Goal: Register for event/course

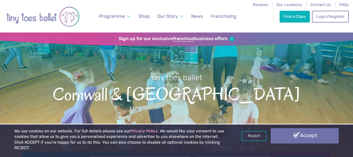
click at [310, 142] on link "Accept" at bounding box center [305, 135] width 68 height 15
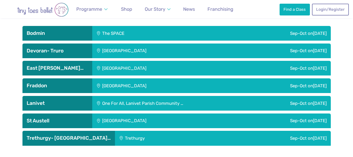
scroll to position [732, 0]
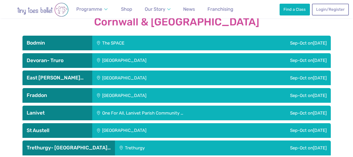
click at [302, 53] on div "Sep-Oct on Sunday" at bounding box center [279, 60] width 104 height 15
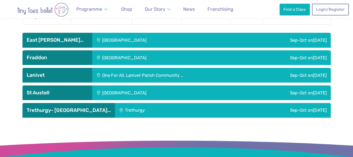
scroll to position [915, 0]
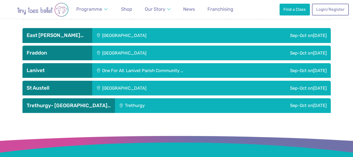
click at [247, 28] on div "Sep-Oct on Saturday" at bounding box center [279, 35] width 104 height 15
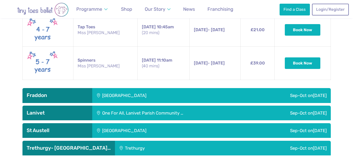
scroll to position [1158, 0]
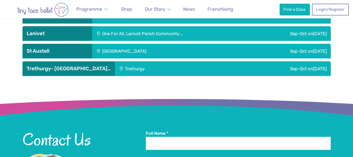
click at [158, 26] on div "One For All, Lanivet Parish Community …" at bounding box center [173, 33] width 162 height 15
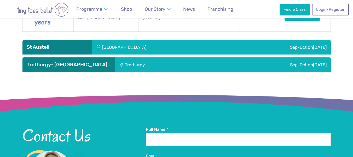
scroll to position [1280, 0]
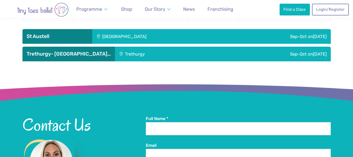
click at [159, 29] on div "[GEOGRAPHIC_DATA]" at bounding box center [159, 36] width 135 height 15
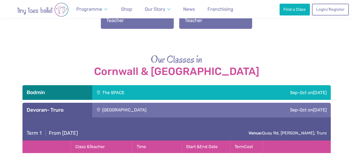
scroll to position [671, 0]
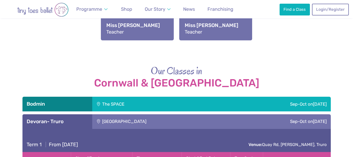
click at [149, 96] on div "The SPACE" at bounding box center [145, 103] width 107 height 15
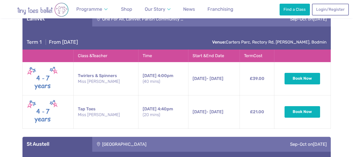
scroll to position [1220, 0]
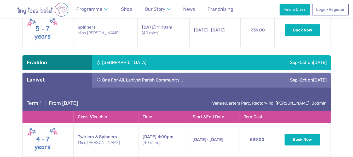
click at [227, 56] on div "Sep-Oct on Tuesday" at bounding box center [279, 62] width 104 height 15
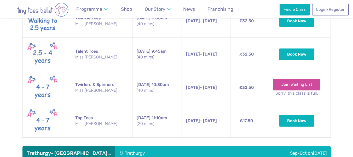
scroll to position [1707, 0]
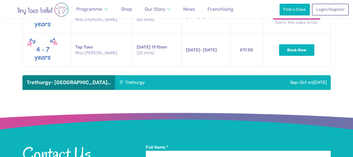
click at [69, 79] on div "Trethurgy- [GEOGRAPHIC_DATA]…" at bounding box center [68, 82] width 93 height 15
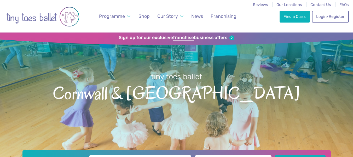
scroll to position [0, 0]
